Goal: Use online tool/utility: Utilize a website feature to perform a specific function

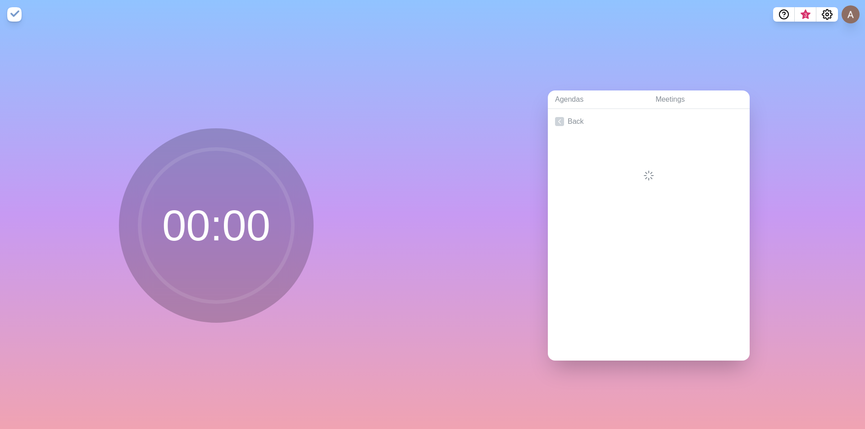
click at [840, 73] on div "Agendas Meetings Back" at bounding box center [649, 229] width 433 height 401
click at [570, 119] on link "Back" at bounding box center [649, 121] width 202 height 25
click at [558, 141] on icon at bounding box center [559, 143] width 9 height 9
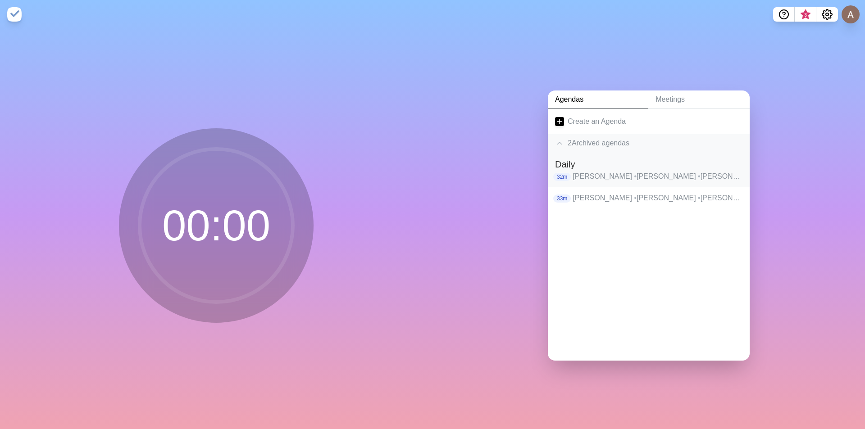
click at [598, 171] on p "[PERSON_NAME] • [PERSON_NAME] [PERSON_NAME] • [PERSON_NAME] • [PERSON_NAME] • […" at bounding box center [658, 176] width 170 height 11
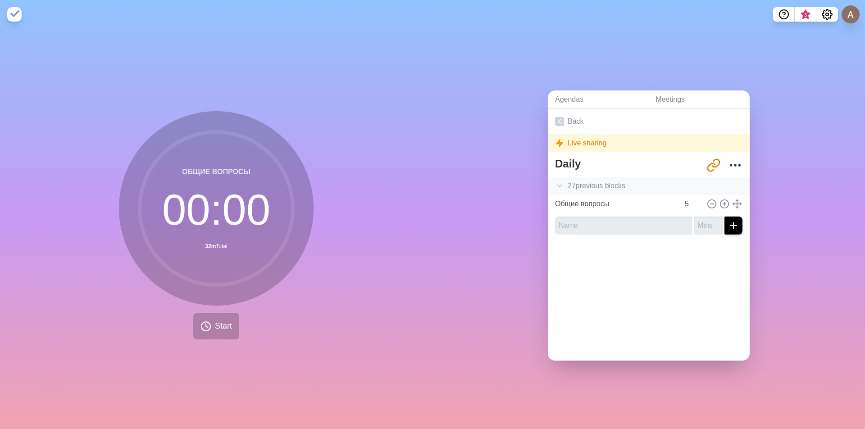
click at [558, 185] on polyline at bounding box center [560, 186] width 4 height 2
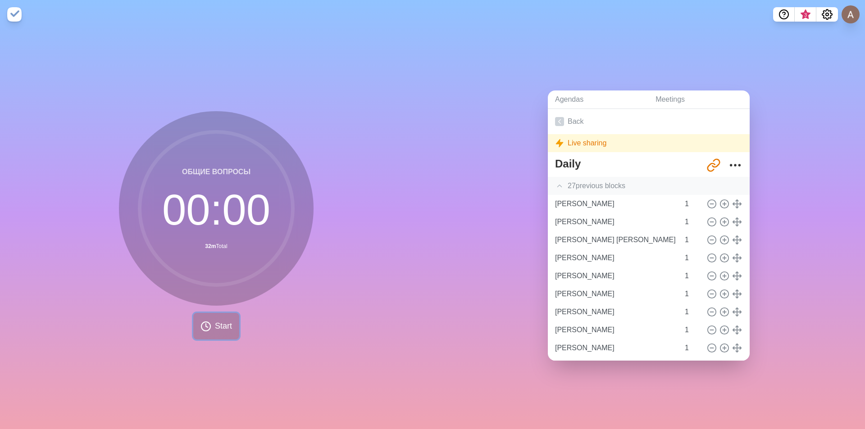
click at [215, 322] on span "Start" at bounding box center [223, 326] width 17 height 12
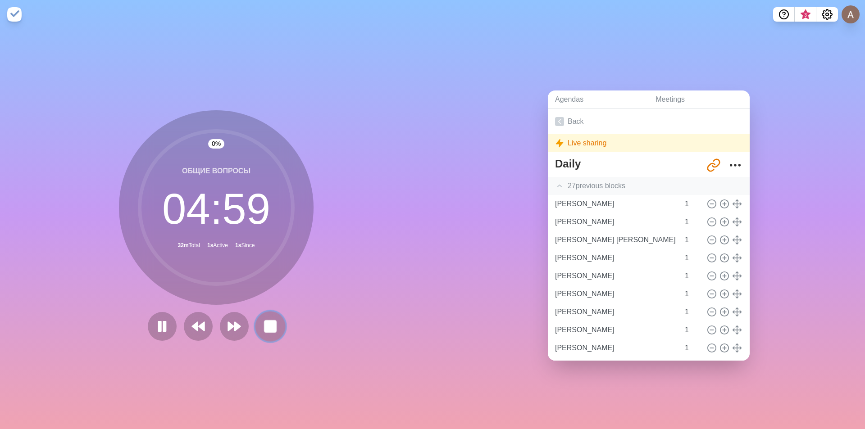
click at [259, 321] on button at bounding box center [270, 326] width 30 height 30
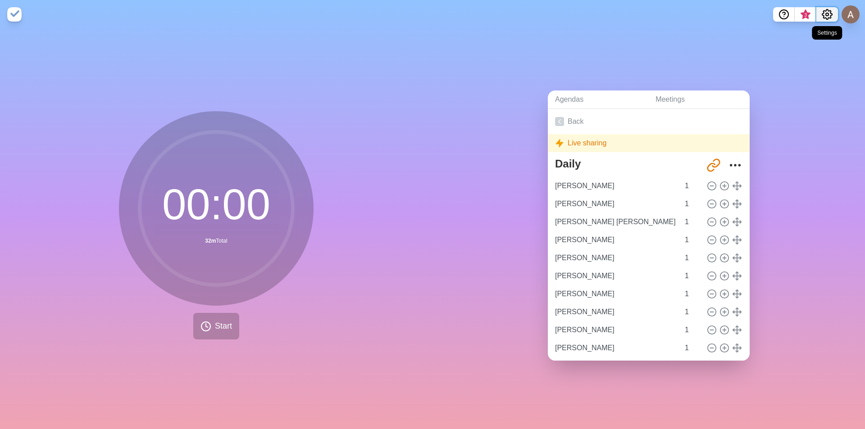
click at [830, 19] on icon "Settings" at bounding box center [827, 14] width 11 height 11
click at [805, 41] on div "Preferences" at bounding box center [799, 34] width 78 height 18
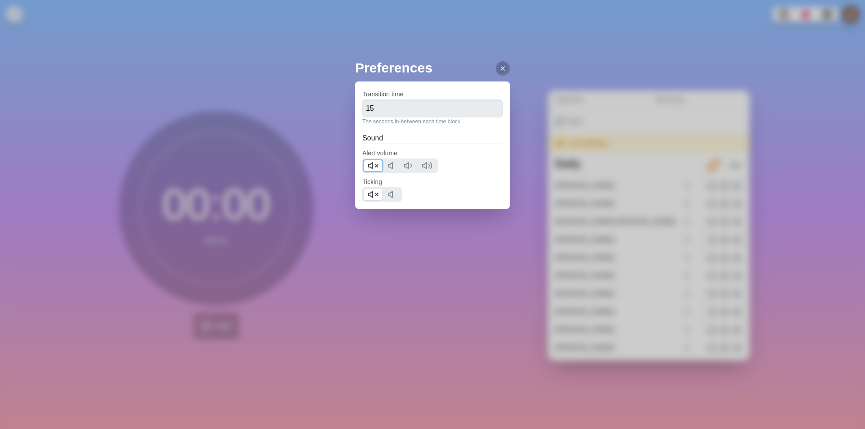
click at [370, 165] on icon at bounding box center [373, 165] width 11 height 11
click at [371, 197] on icon at bounding box center [373, 194] width 11 height 11
click at [498, 64] on div at bounding box center [503, 68] width 14 height 14
